Goal: Task Accomplishment & Management: Use online tool/utility

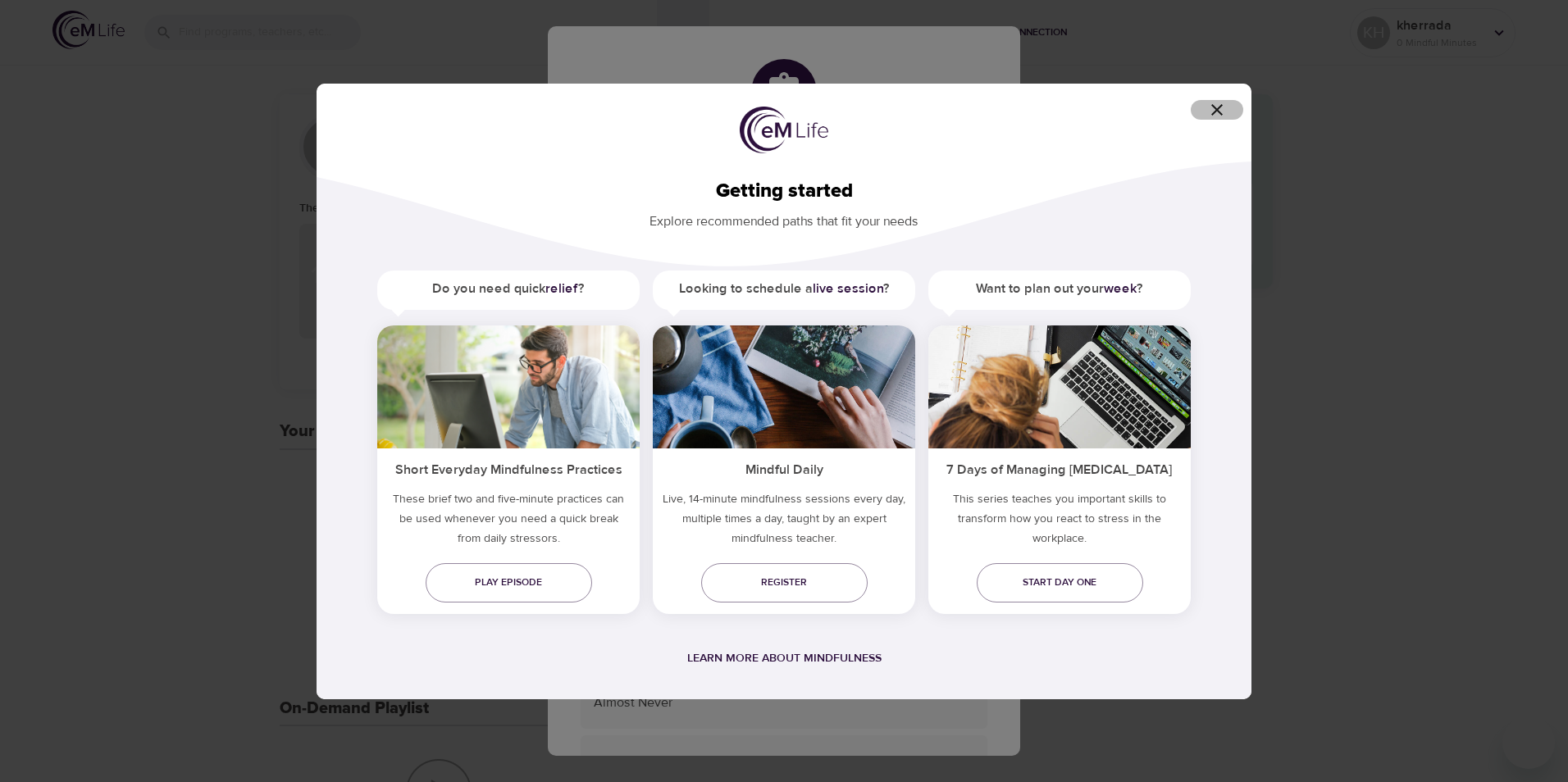
click at [1217, 111] on icon "button" at bounding box center [1216, 109] width 20 height 20
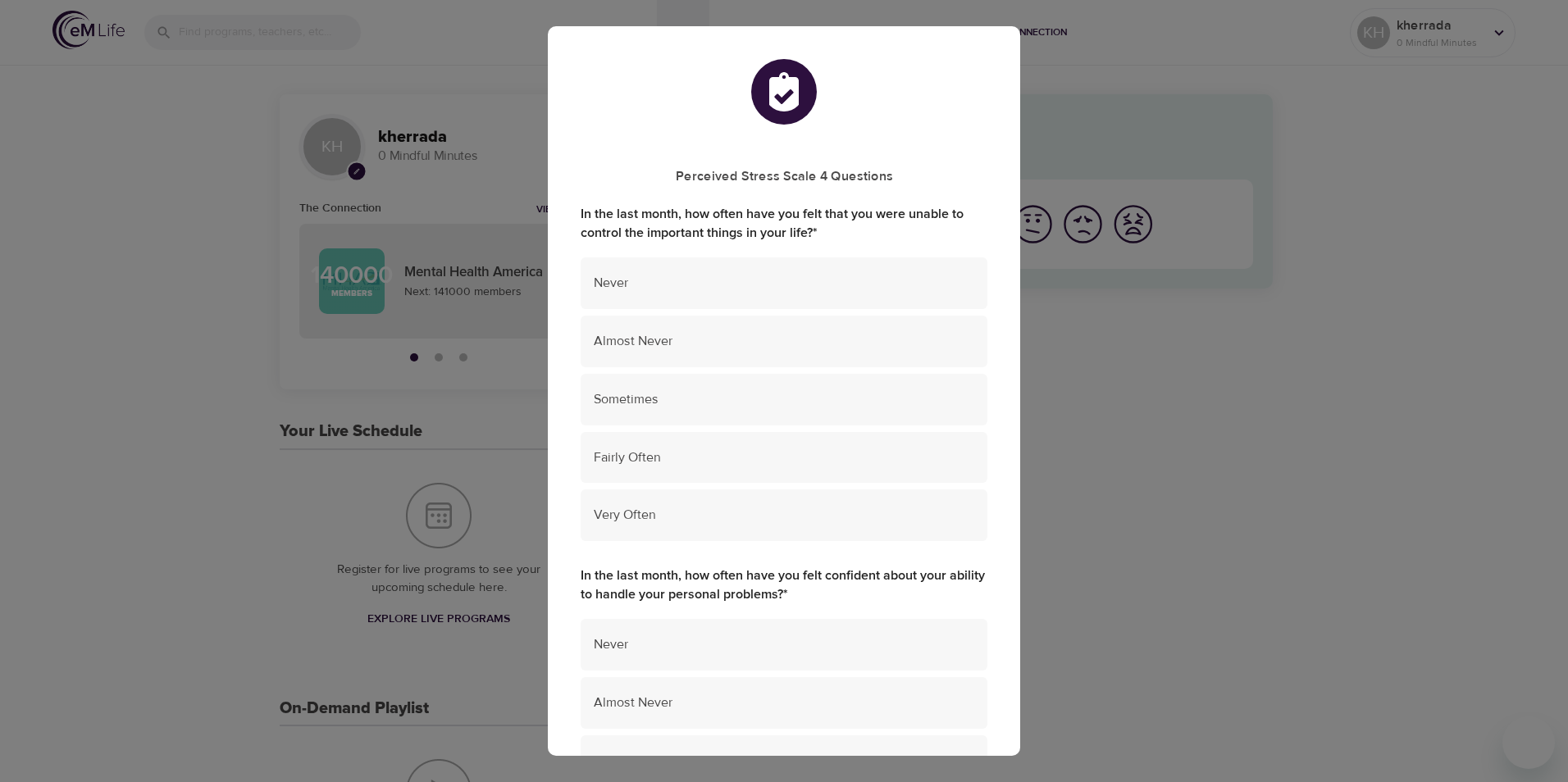
click at [815, 442] on div "Fairly Often" at bounding box center [783, 457] width 407 height 51
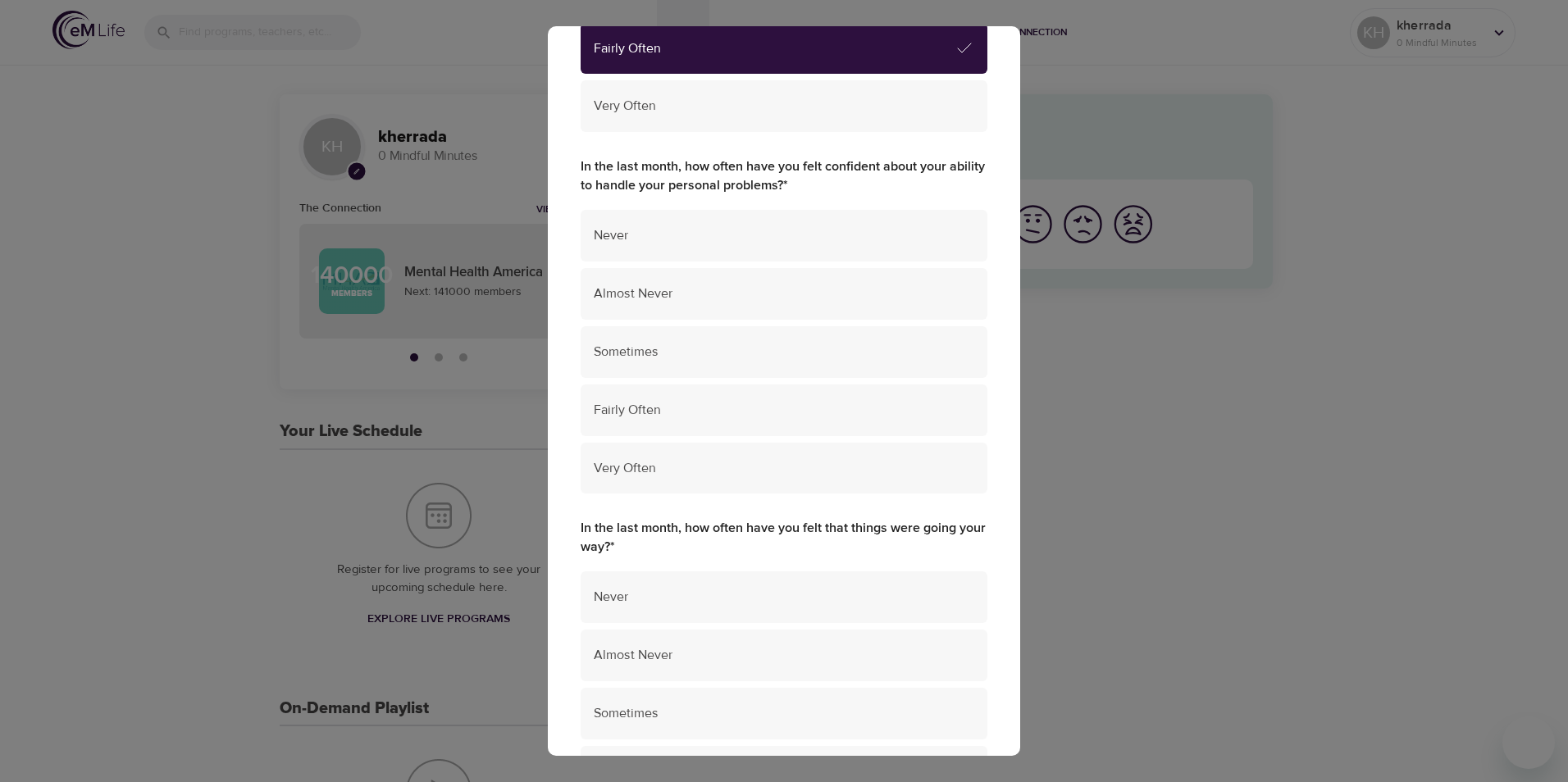
scroll to position [410, 0]
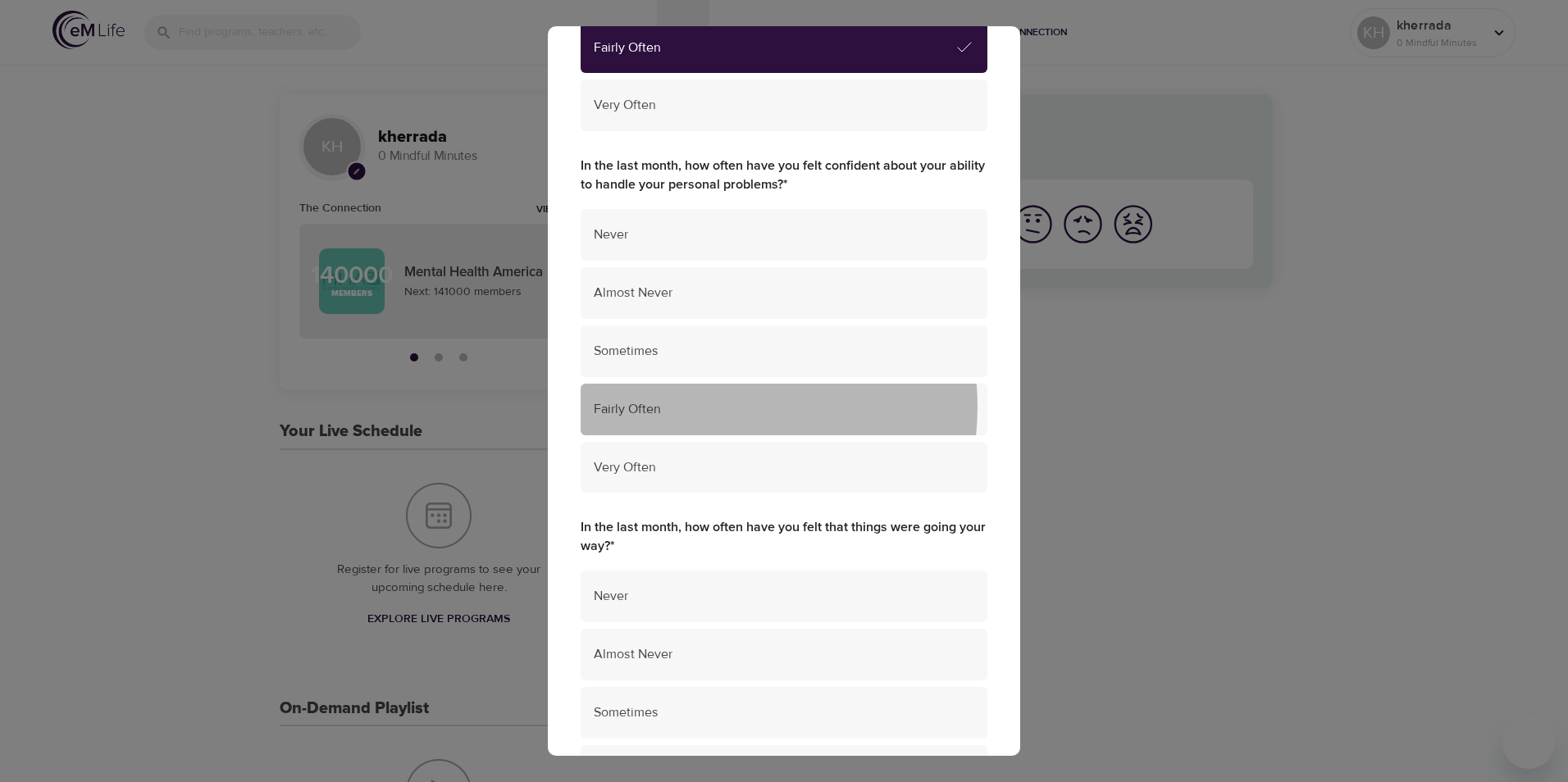
click at [702, 407] on span "Fairly Often" at bounding box center [784, 410] width 381 height 19
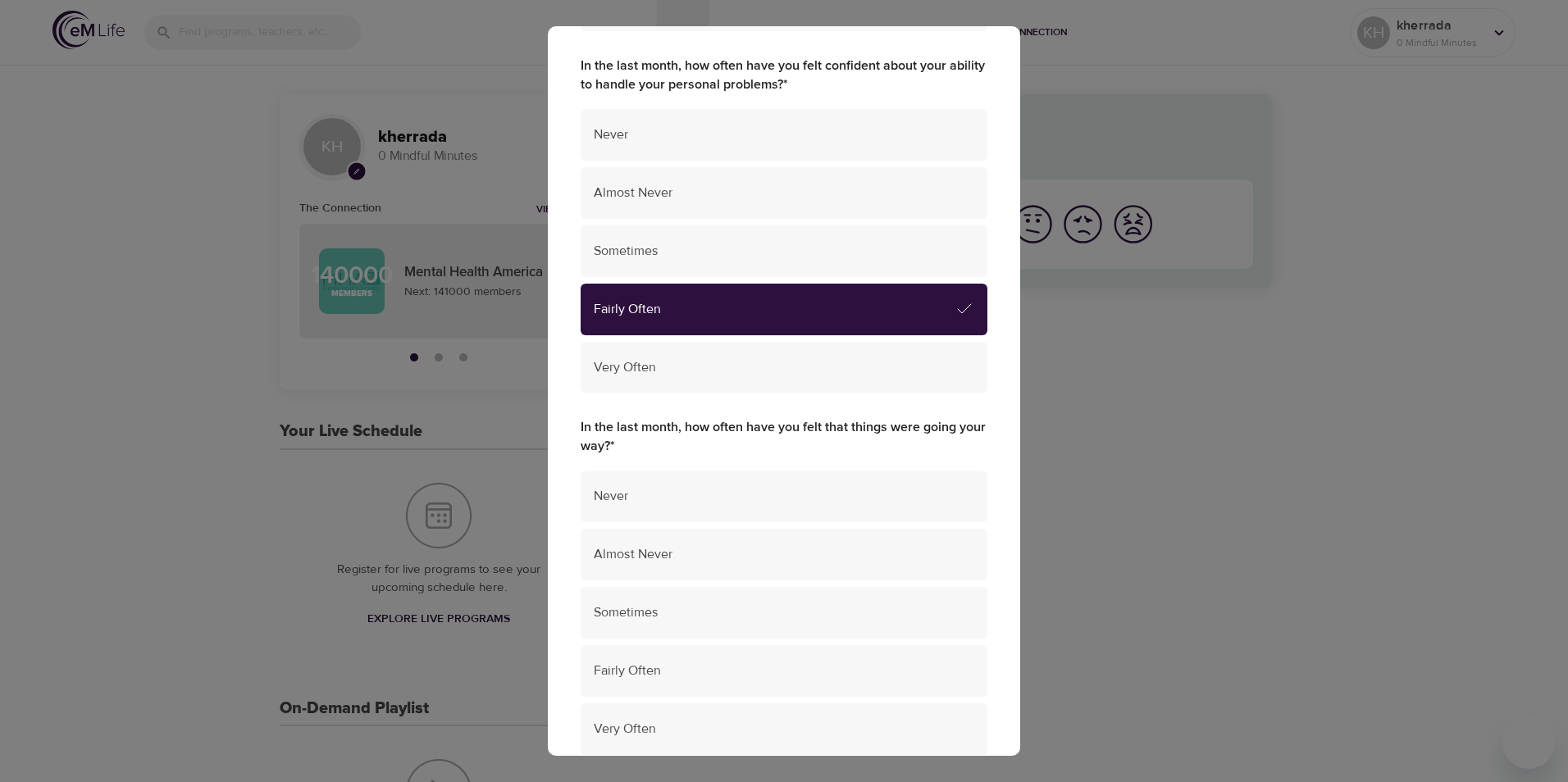
scroll to position [656, 0]
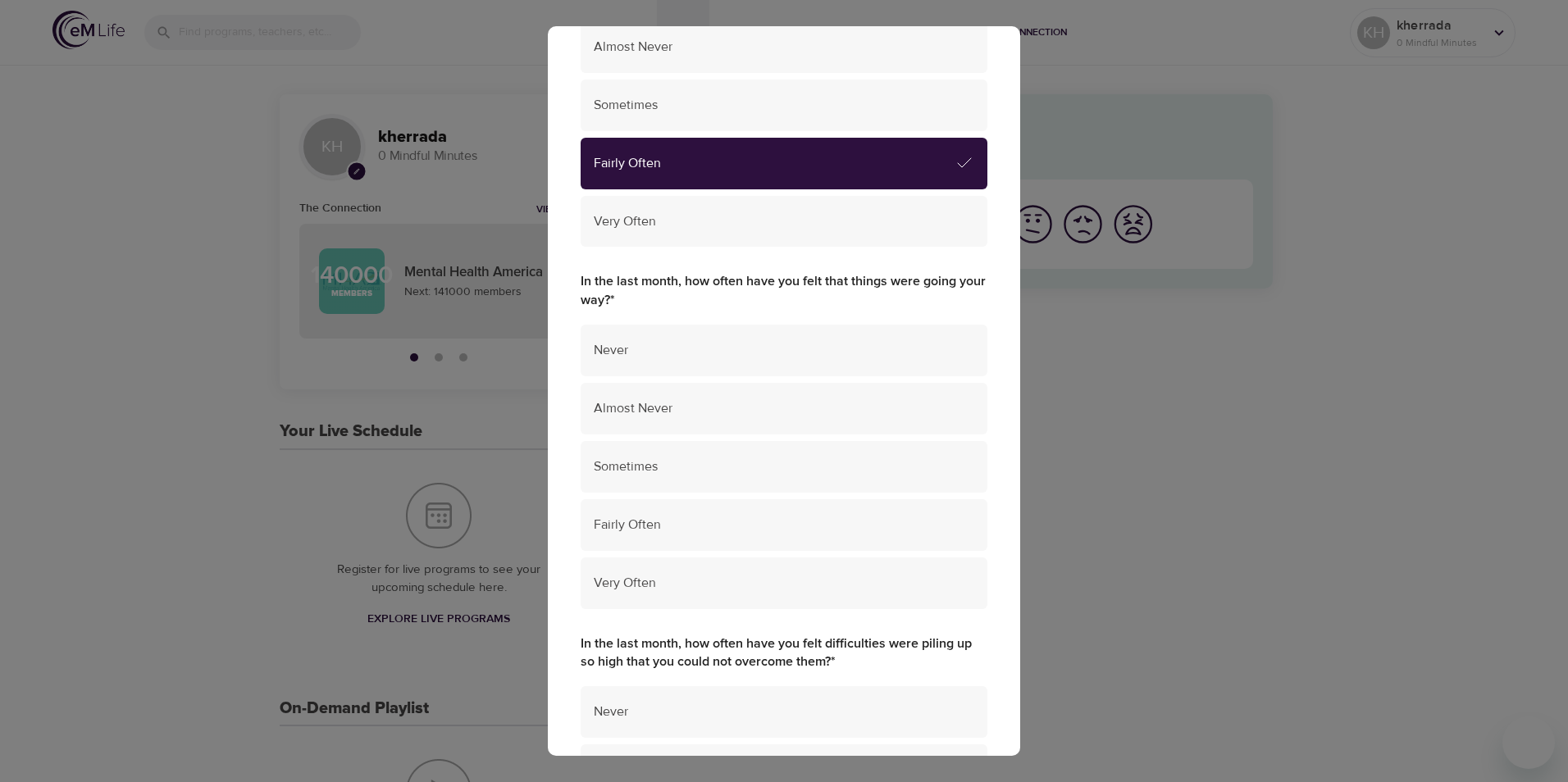
click at [677, 454] on div "Sometimes" at bounding box center [783, 466] width 407 height 51
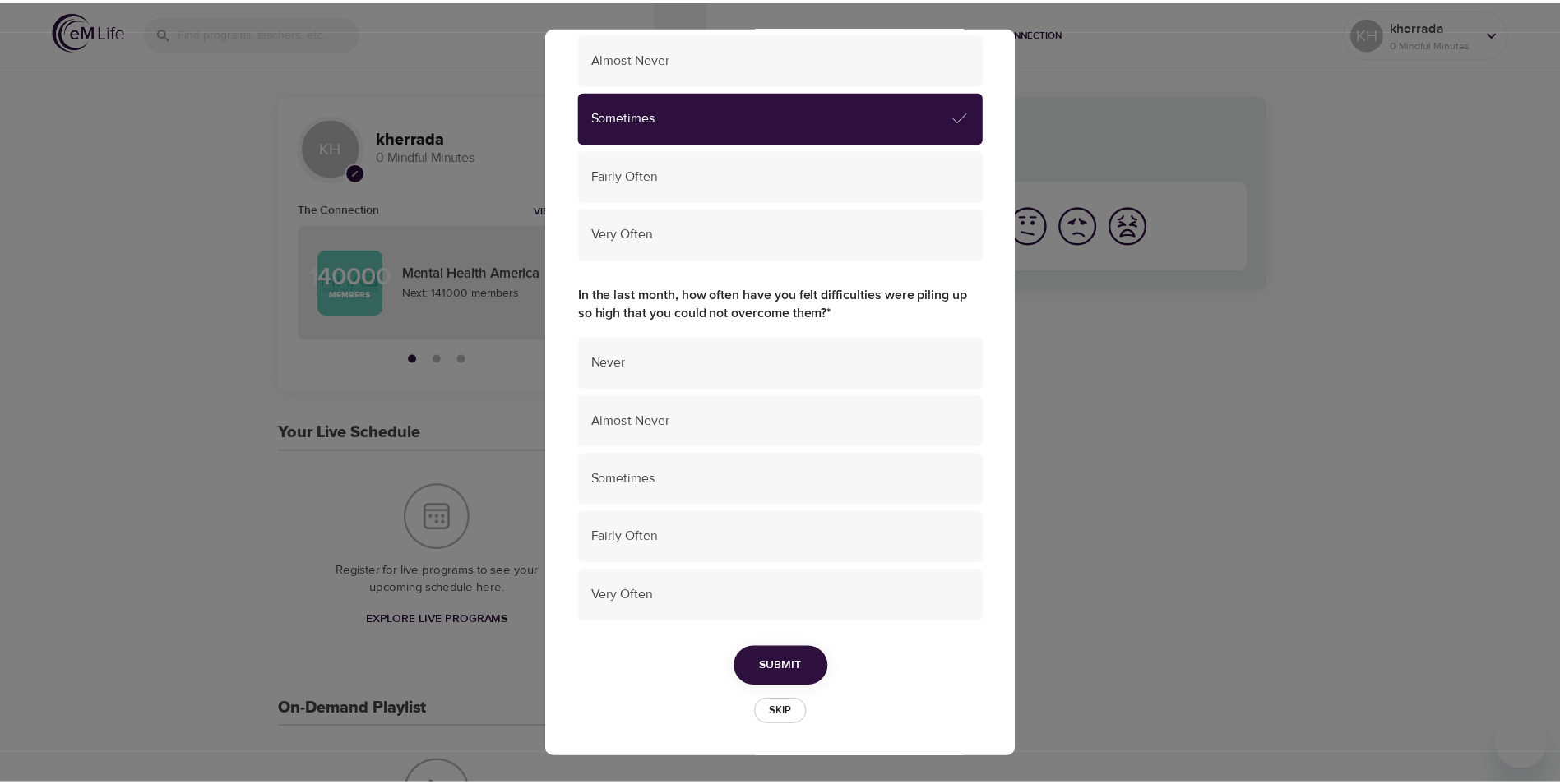
scroll to position [1009, 0]
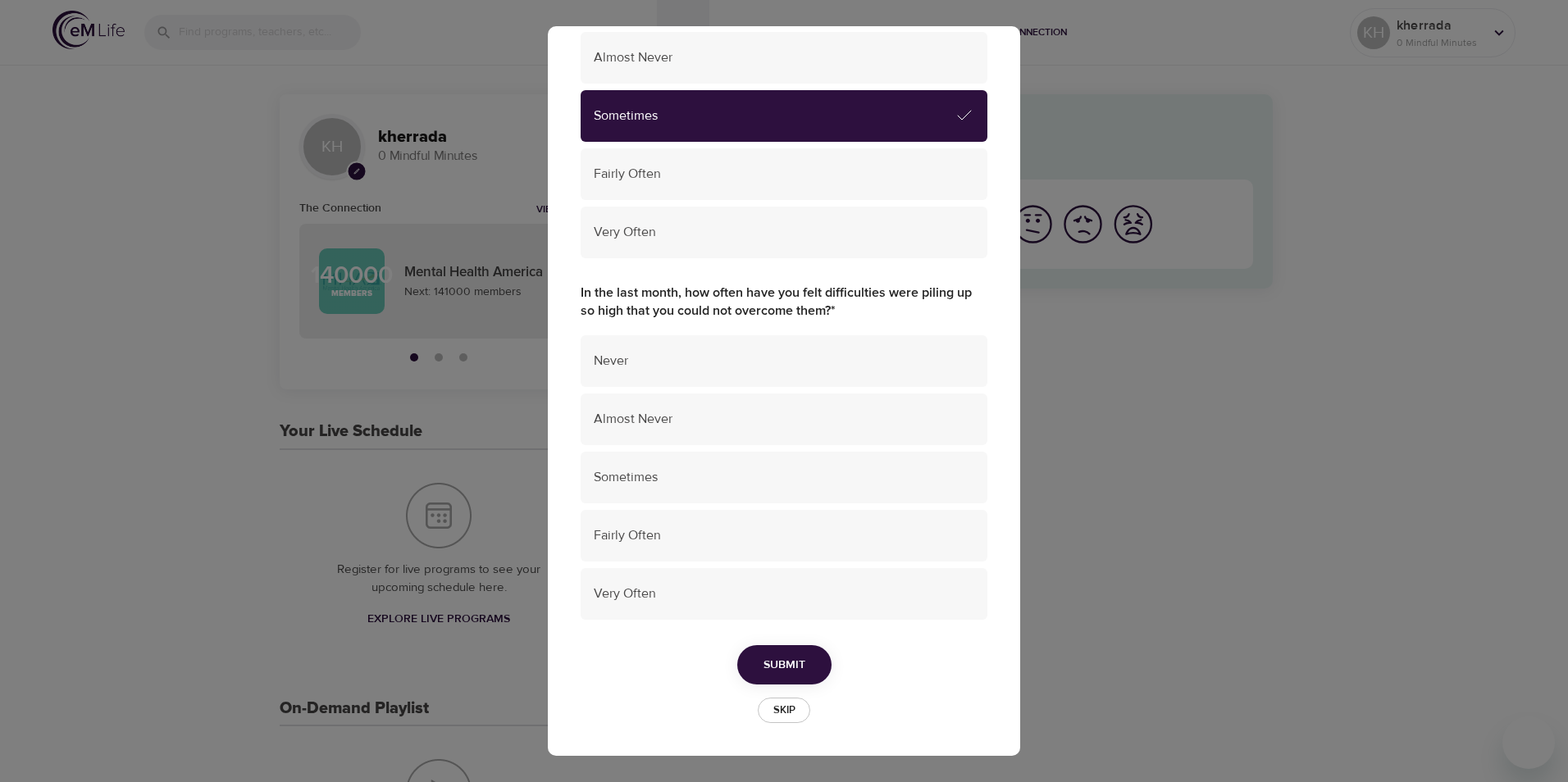
click at [683, 478] on span "Sometimes" at bounding box center [784, 478] width 381 height 19
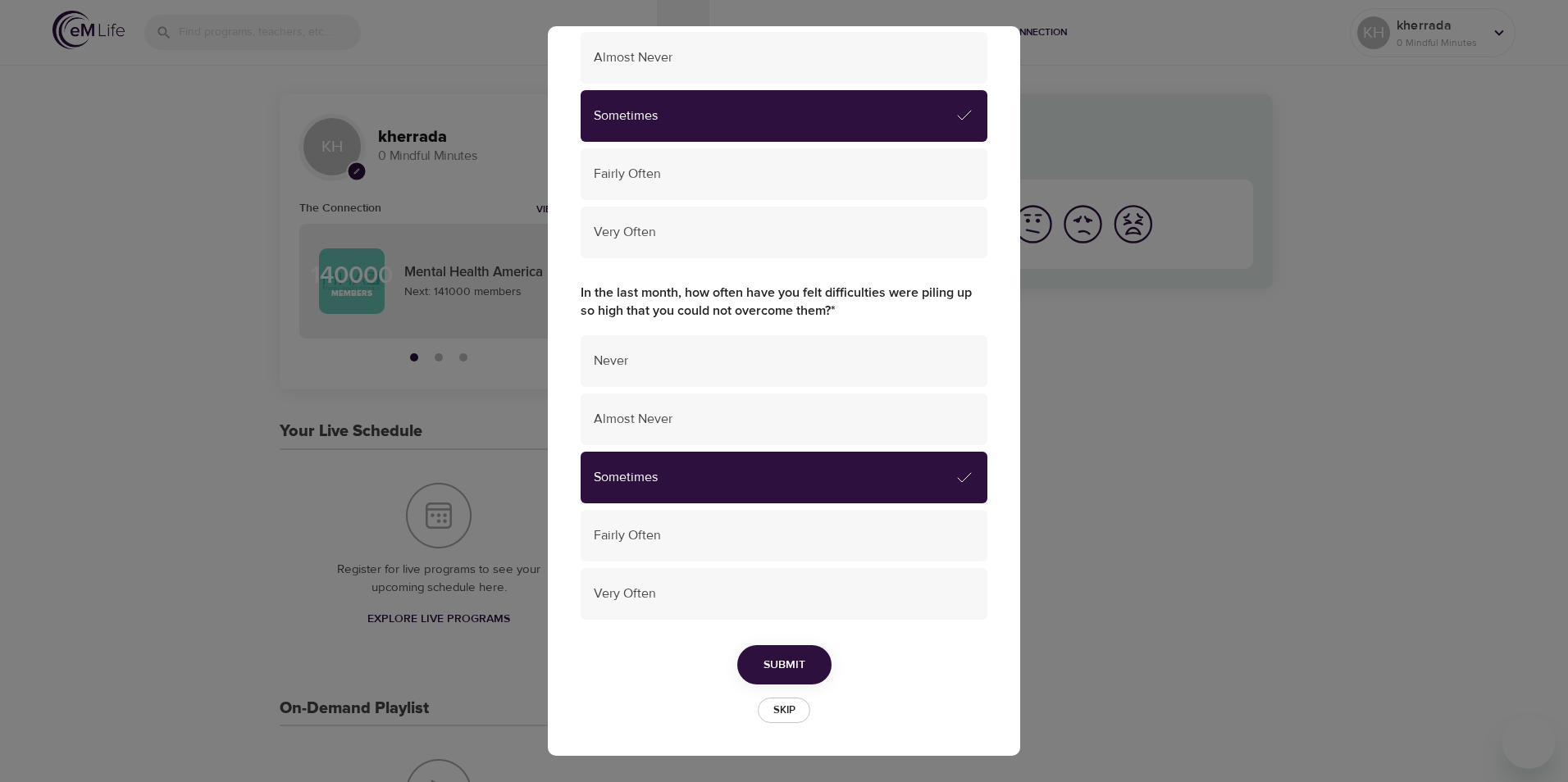
click at [777, 645] on button "Submit" at bounding box center [784, 665] width 94 height 40
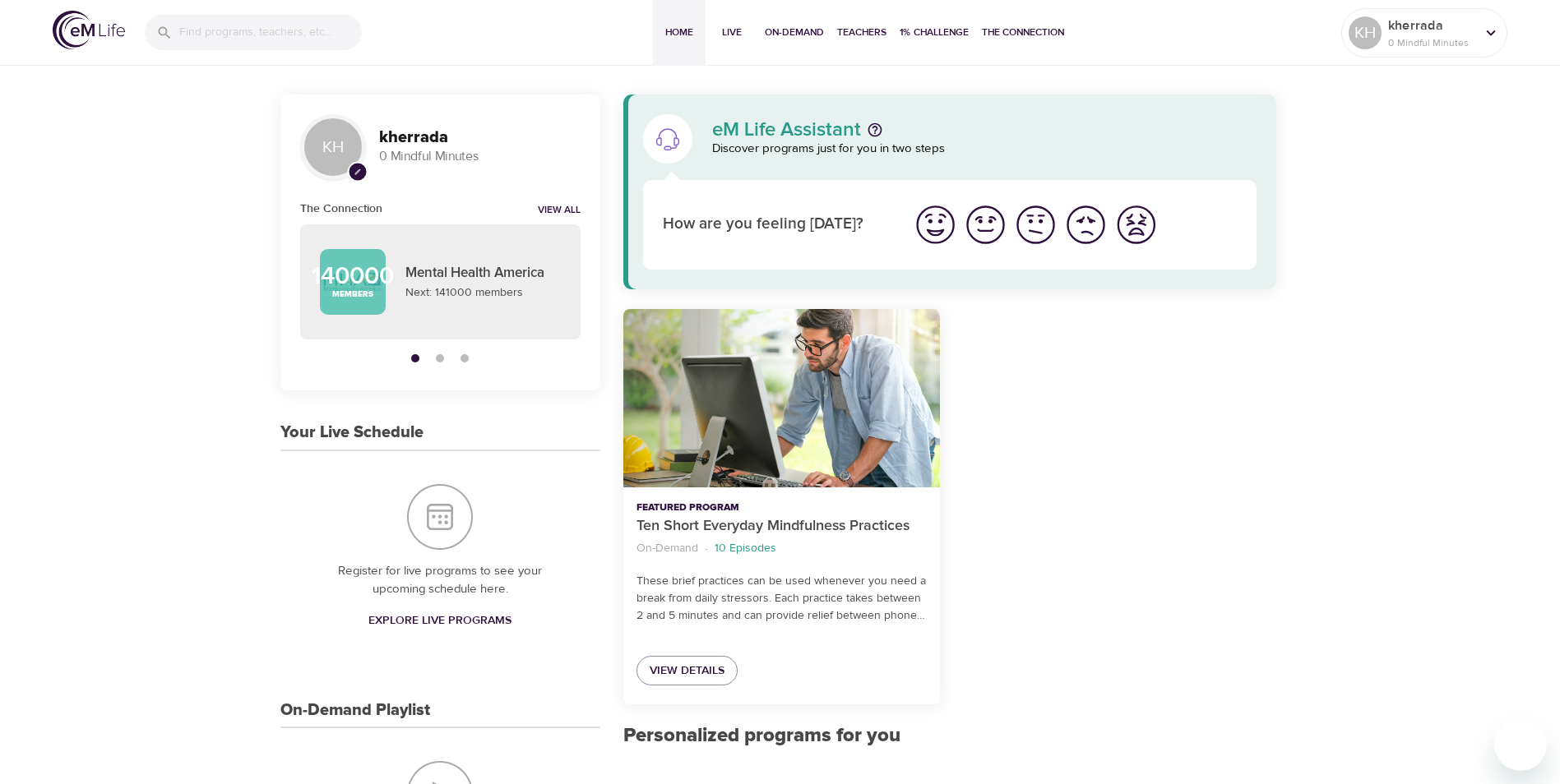
click at [991, 231] on img "I'm feeling good" at bounding box center [985, 225] width 45 height 45
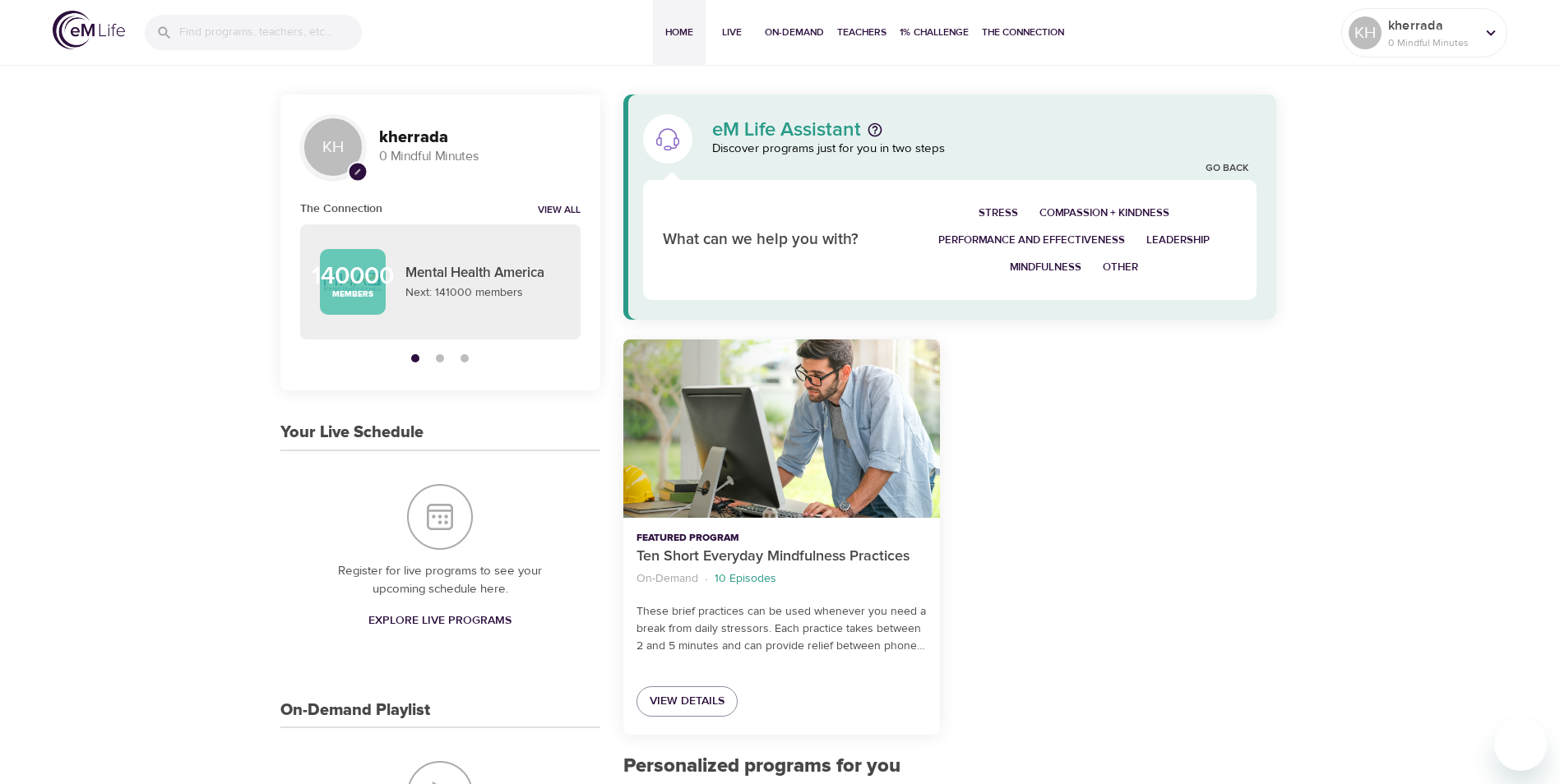
click at [1134, 214] on span "Compassion + Kindness" at bounding box center [1103, 213] width 130 height 19
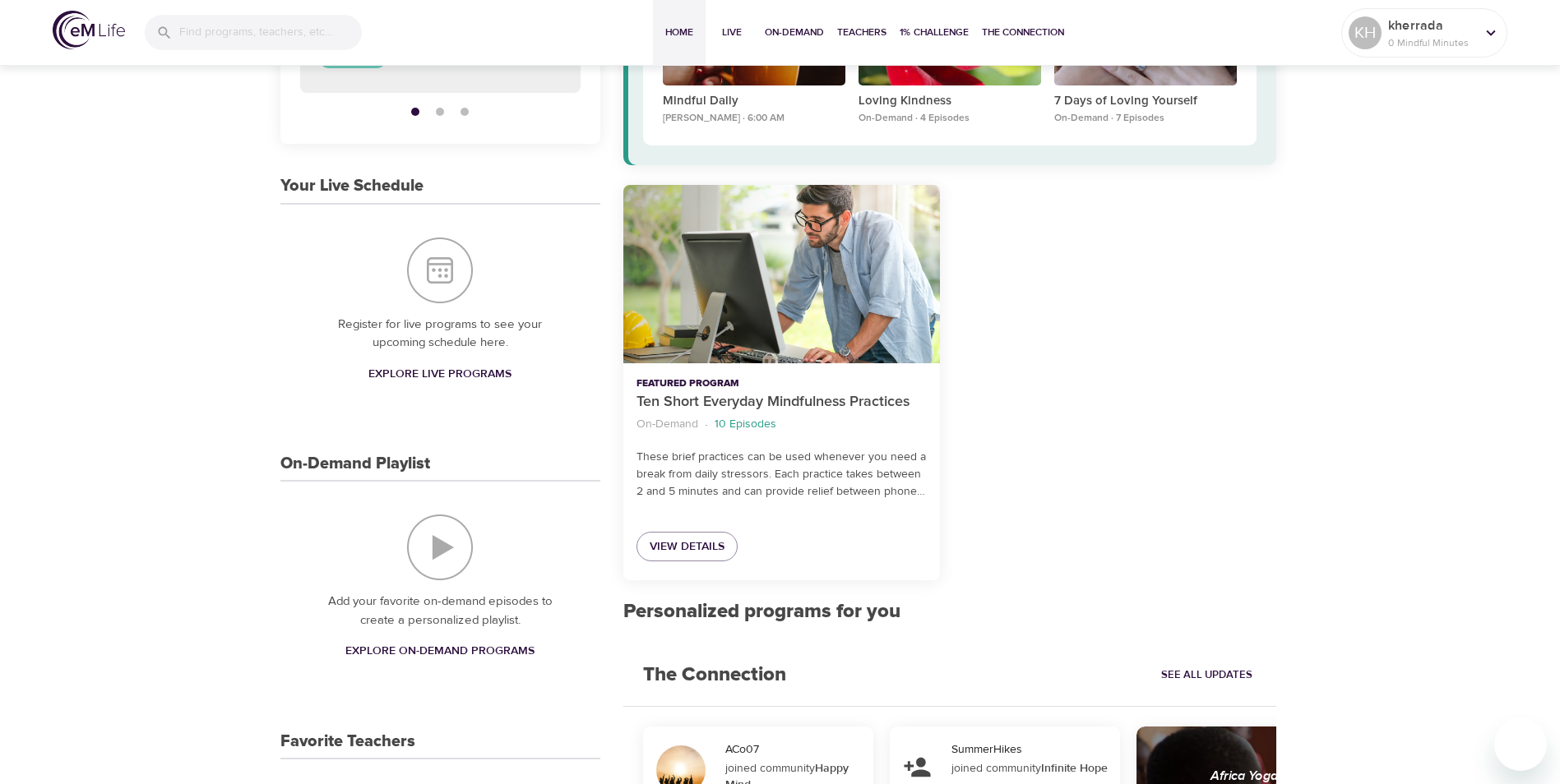
scroll to position [0, 0]
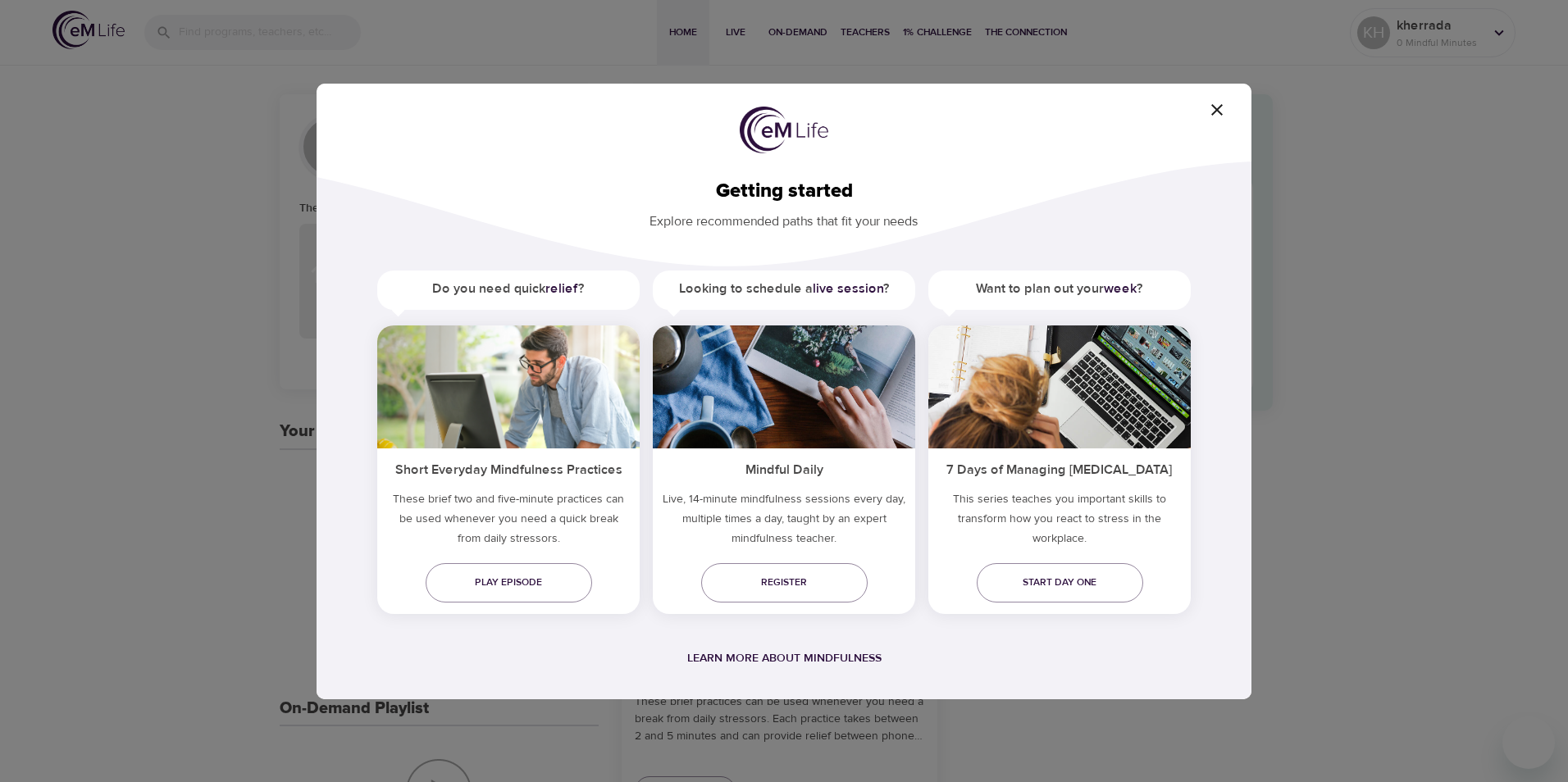
click at [1213, 105] on icon "button" at bounding box center [1216, 109] width 20 height 20
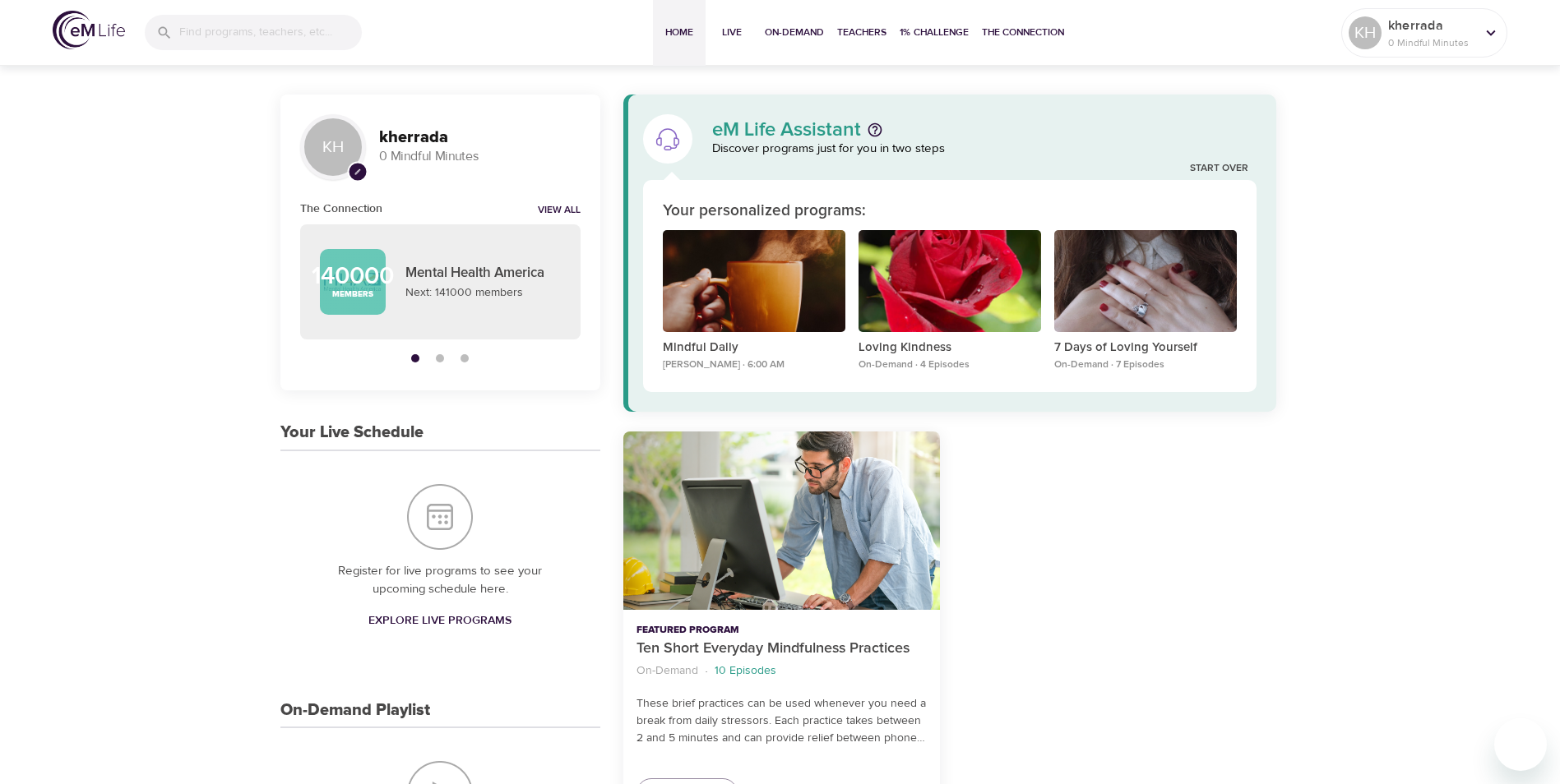
click at [721, 26] on span "Live" at bounding box center [732, 33] width 39 height 17
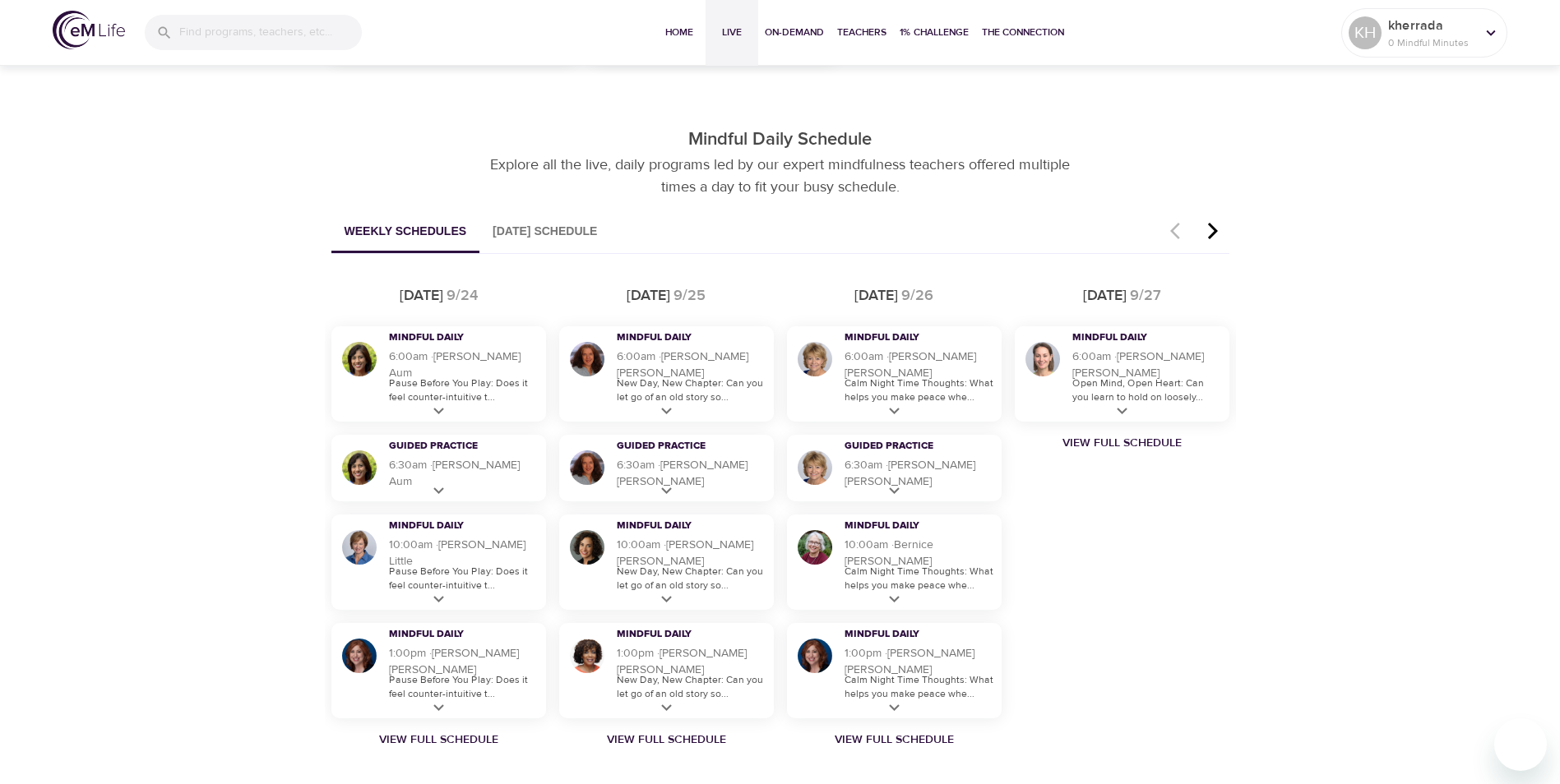
scroll to position [1233, 0]
